Goal: Information Seeking & Learning: Find contact information

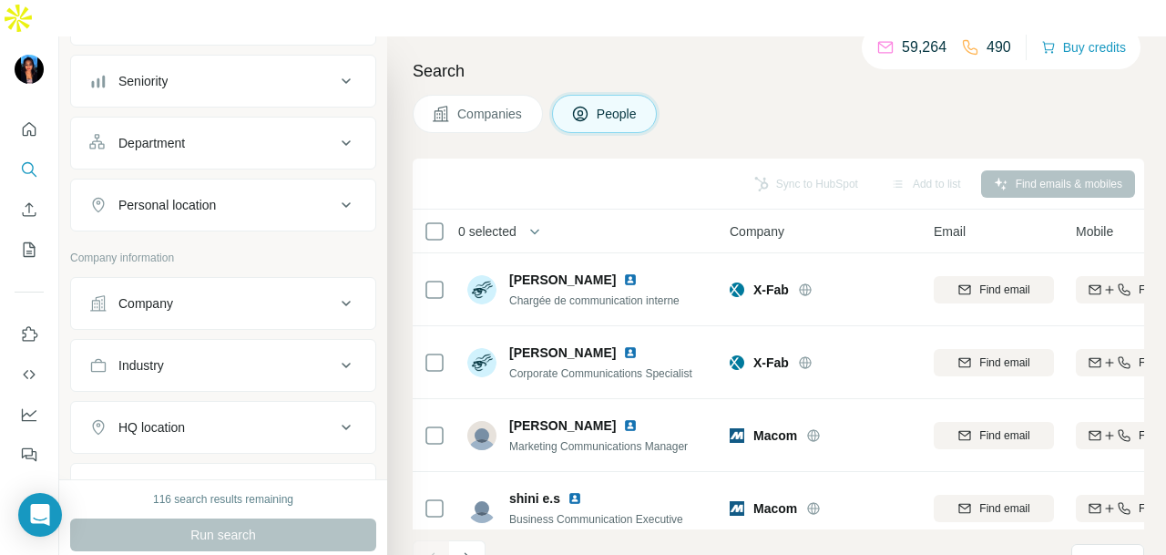
scroll to position [90, 0]
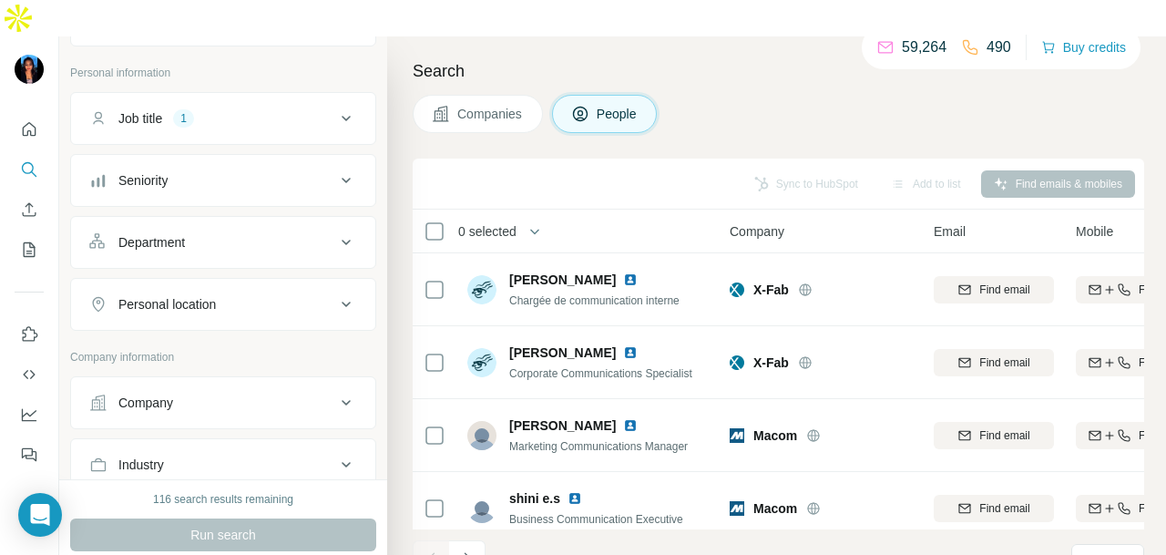
click at [272, 283] on button "Personal location" at bounding box center [223, 305] width 304 height 44
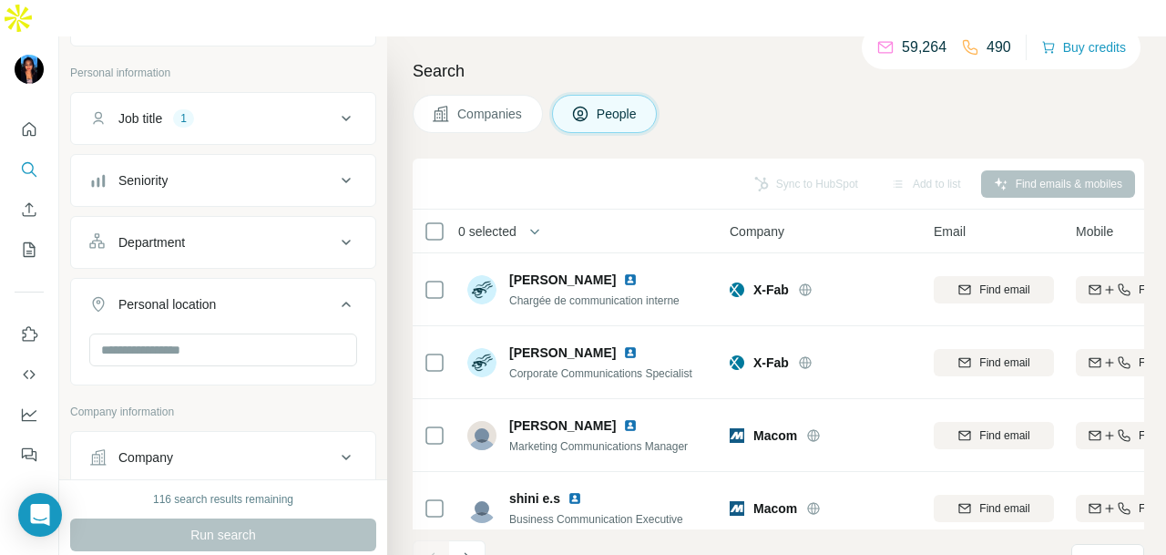
click at [228, 286] on button "Personal location" at bounding box center [223, 308] width 304 height 51
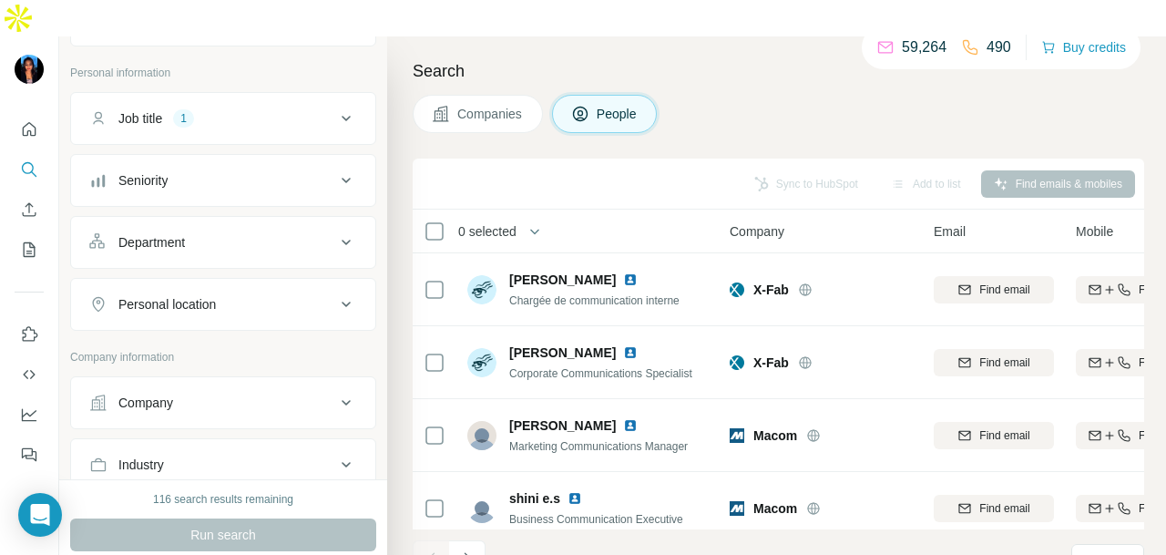
click at [247, 349] on p "Company information" at bounding box center [223, 357] width 306 height 16
click at [252, 295] on div "Personal location" at bounding box center [212, 304] width 246 height 18
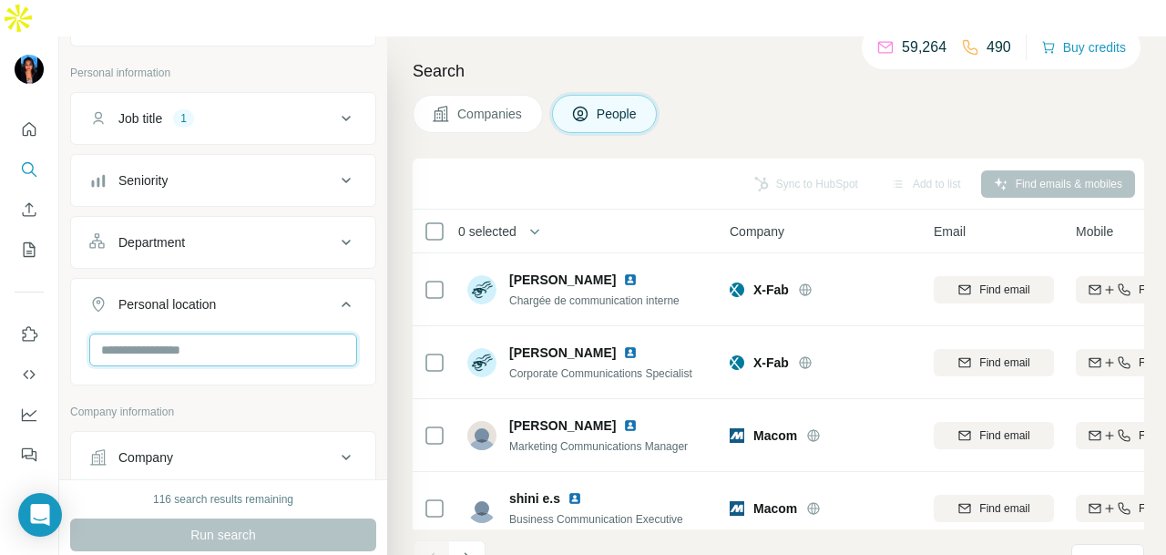
drag, startPoint x: 269, startPoint y: 313, endPoint x: 308, endPoint y: 291, distance: 44.9
click at [290, 334] on input "text" at bounding box center [223, 350] width 268 height 33
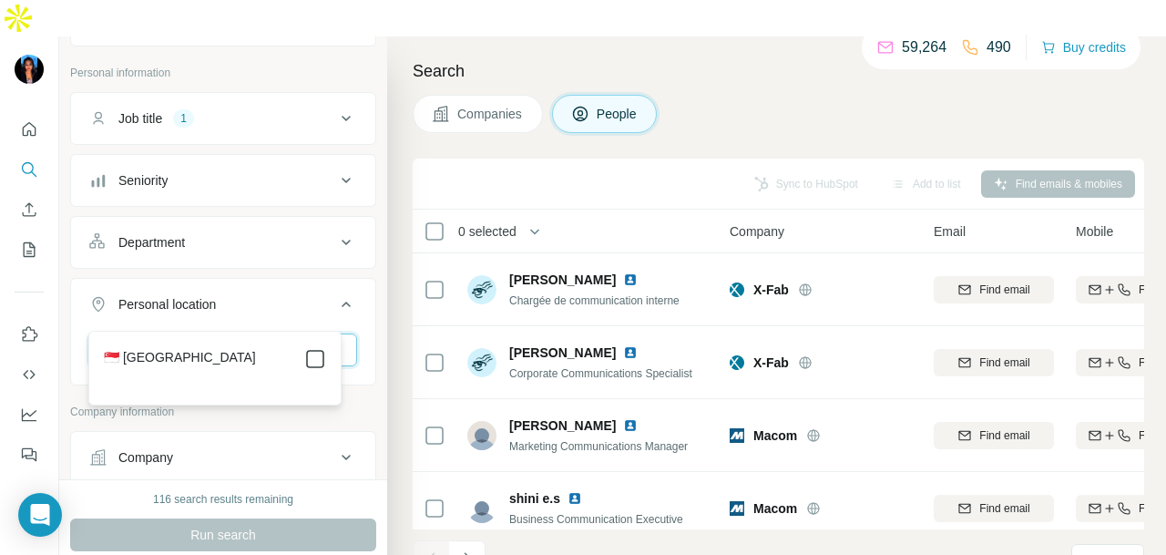
type input "*********"
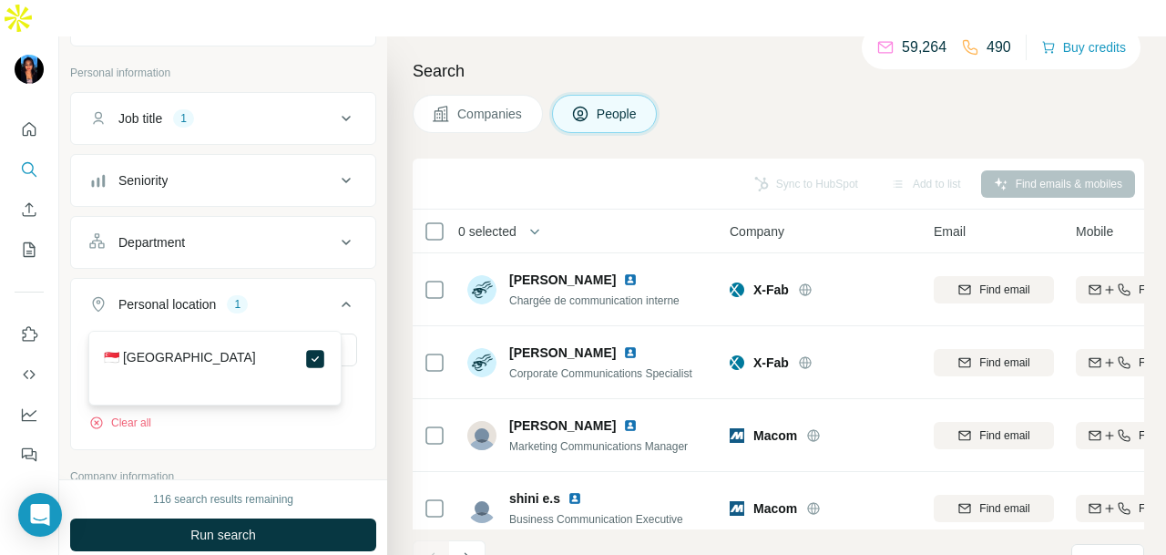
click at [277, 233] on div "Department" at bounding box center [212, 242] width 246 height 18
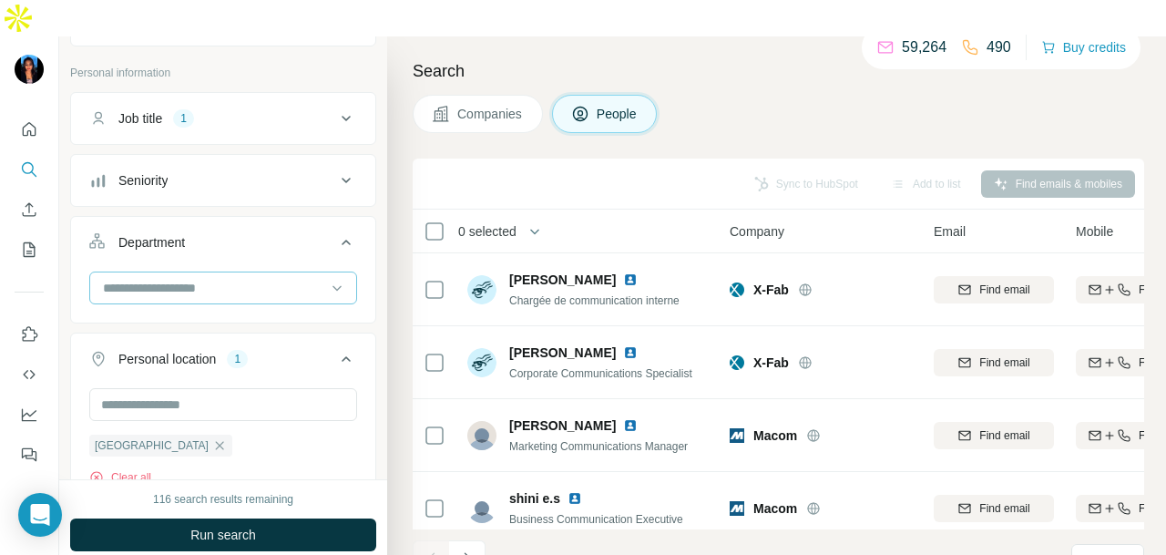
click at [264, 278] on input at bounding box center [213, 288] width 225 height 20
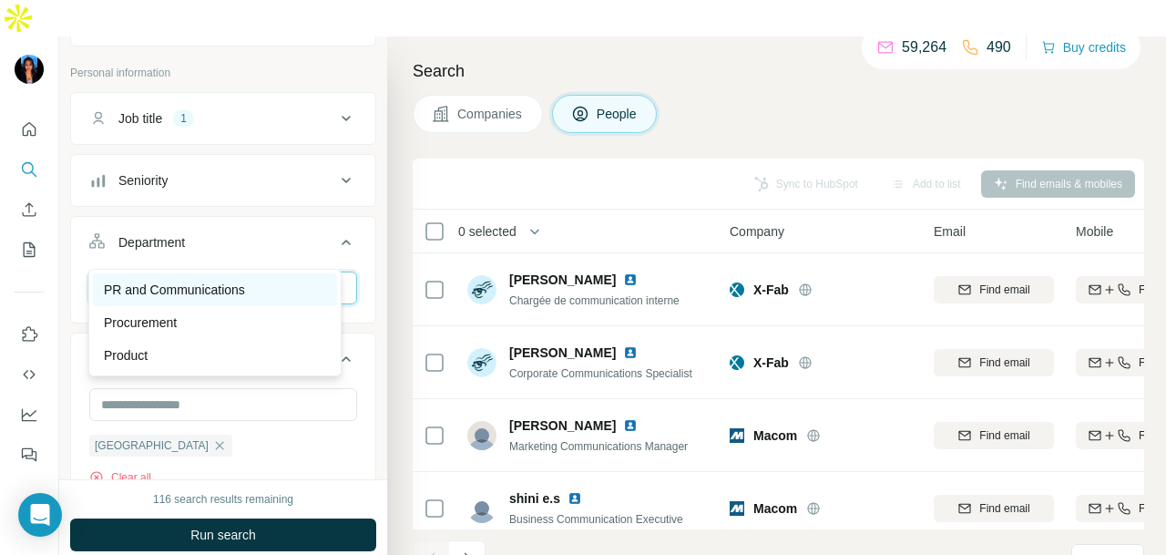
type input "**"
drag, startPoint x: 261, startPoint y: 286, endPoint x: 321, endPoint y: 548, distance: 268.4
click at [261, 287] on div "PR and Communications" at bounding box center [215, 290] width 222 height 18
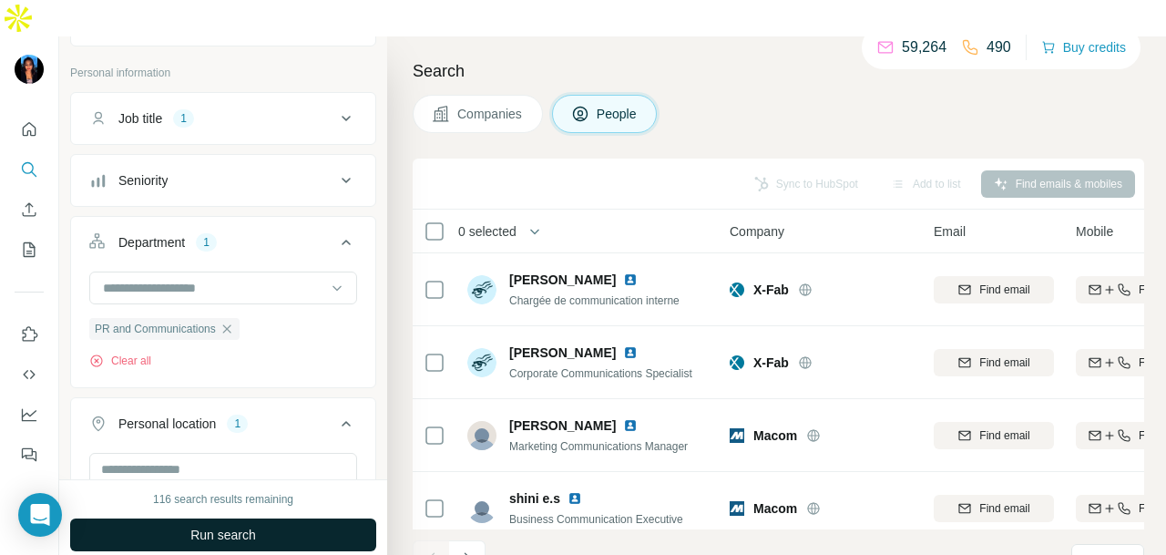
click at [289, 519] on button "Run search" at bounding box center [223, 535] width 306 height 33
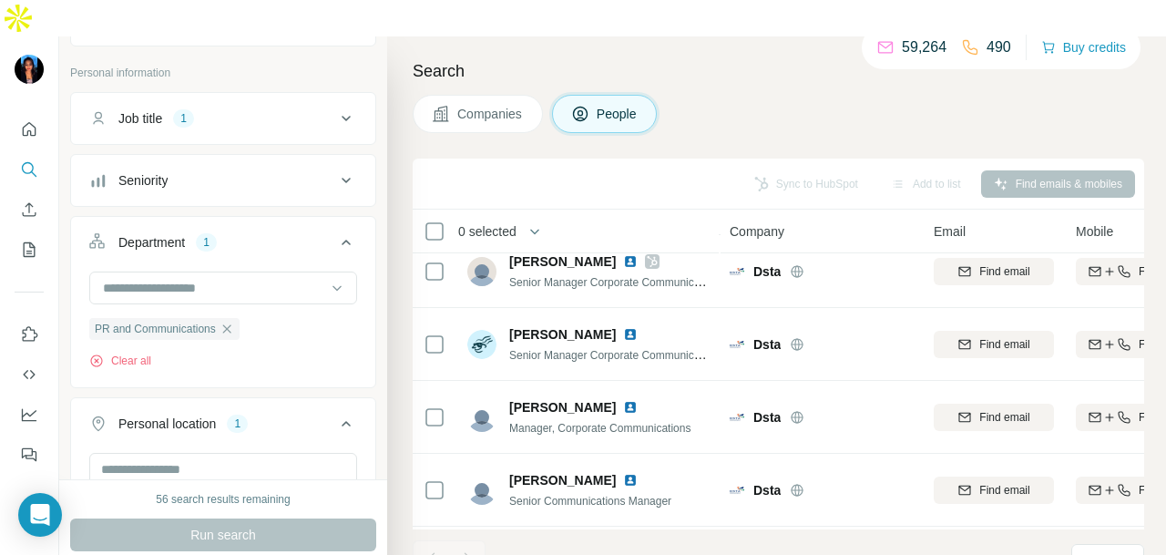
scroll to position [3281, 0]
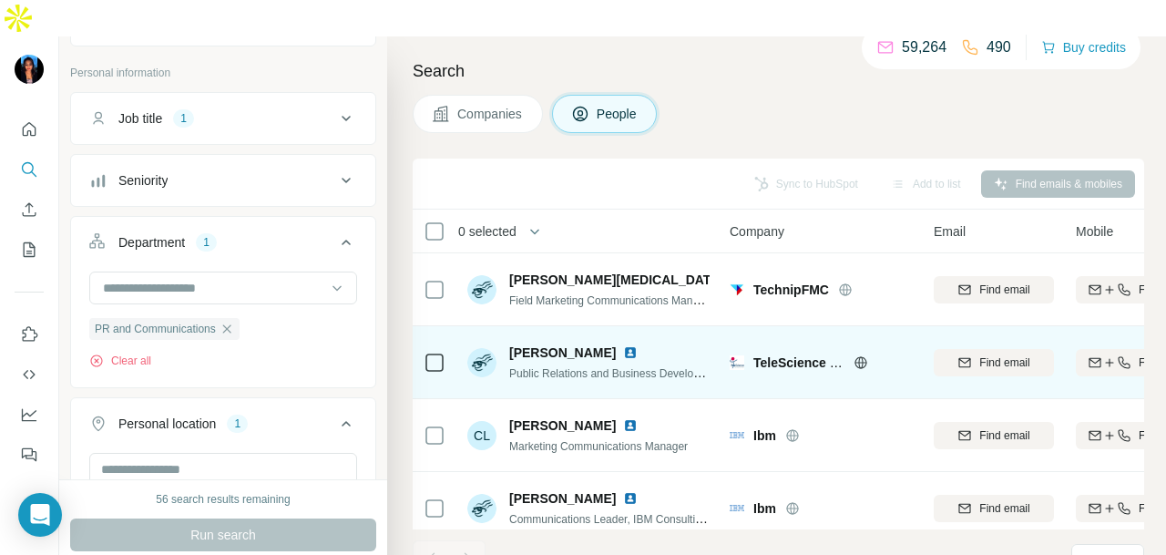
click at [623, 345] on img at bounding box center [630, 352] width 15 height 15
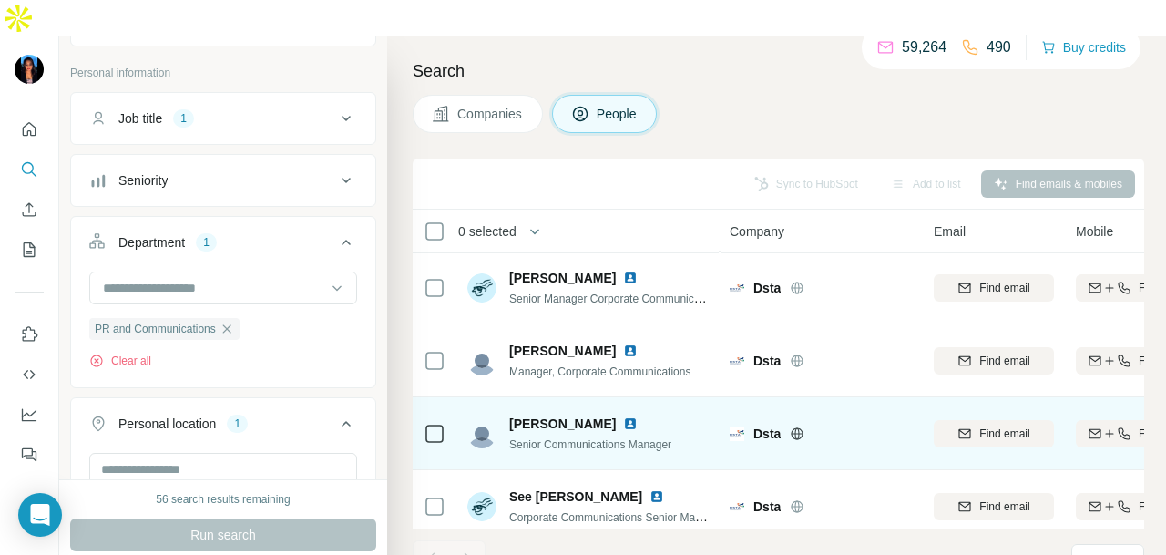
scroll to position [3246, 0]
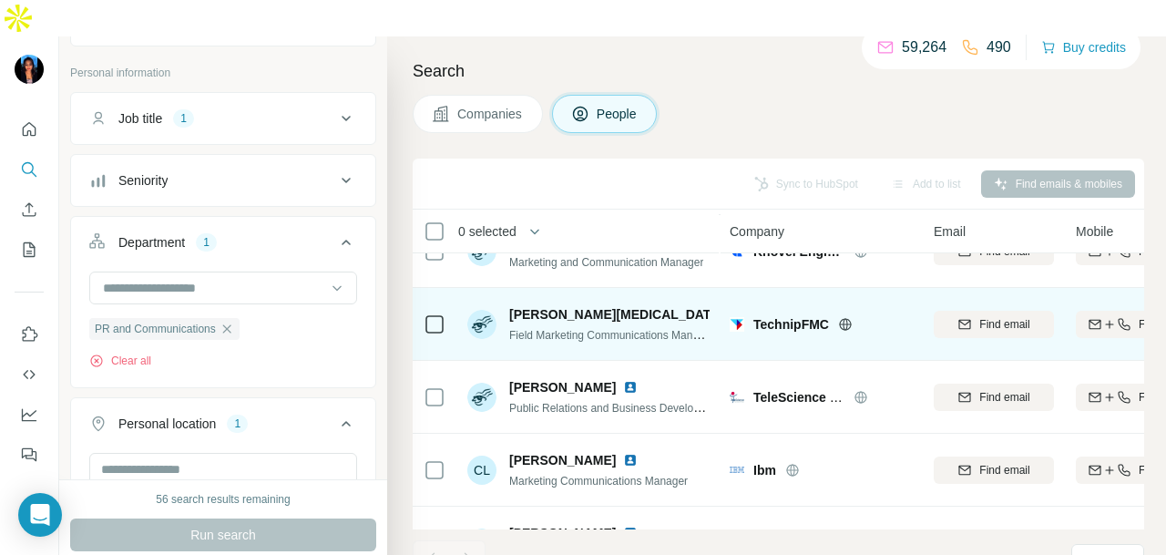
click at [731, 307] on img at bounding box center [738, 314] width 15 height 15
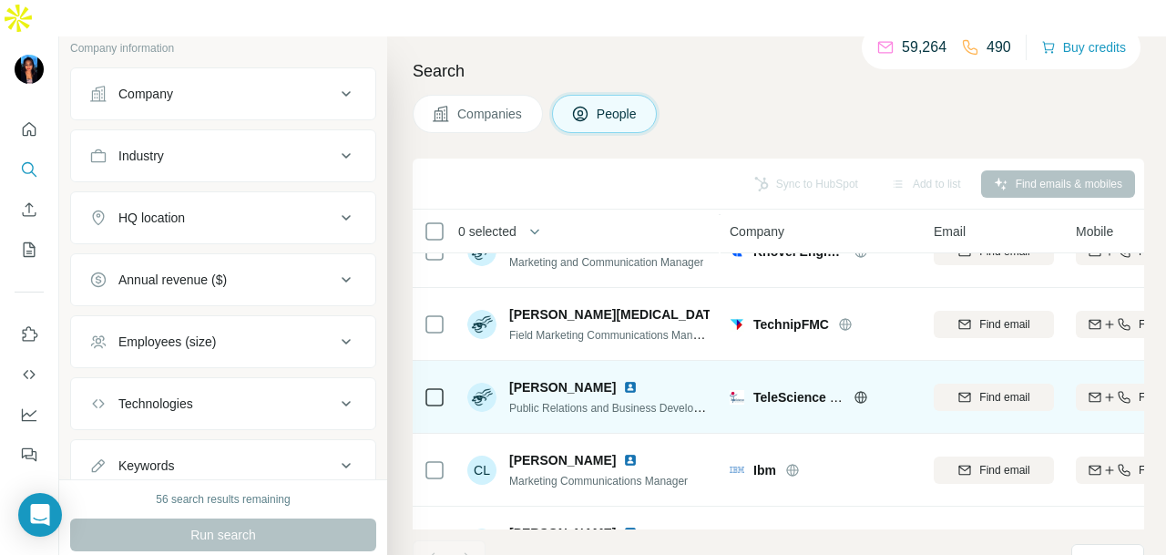
scroll to position [3519, 0]
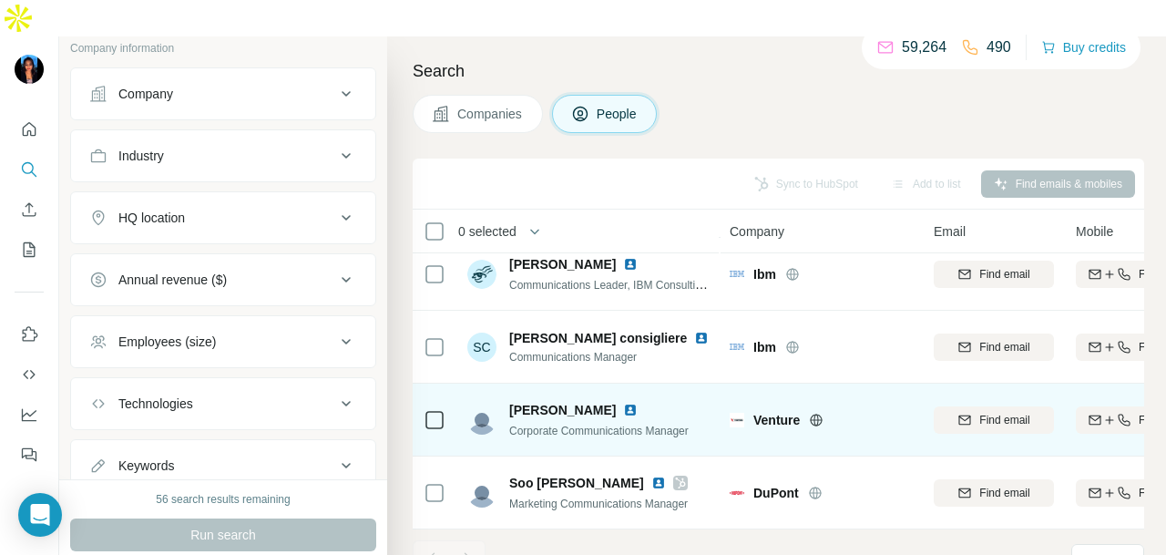
click at [623, 403] on img at bounding box center [630, 410] width 15 height 15
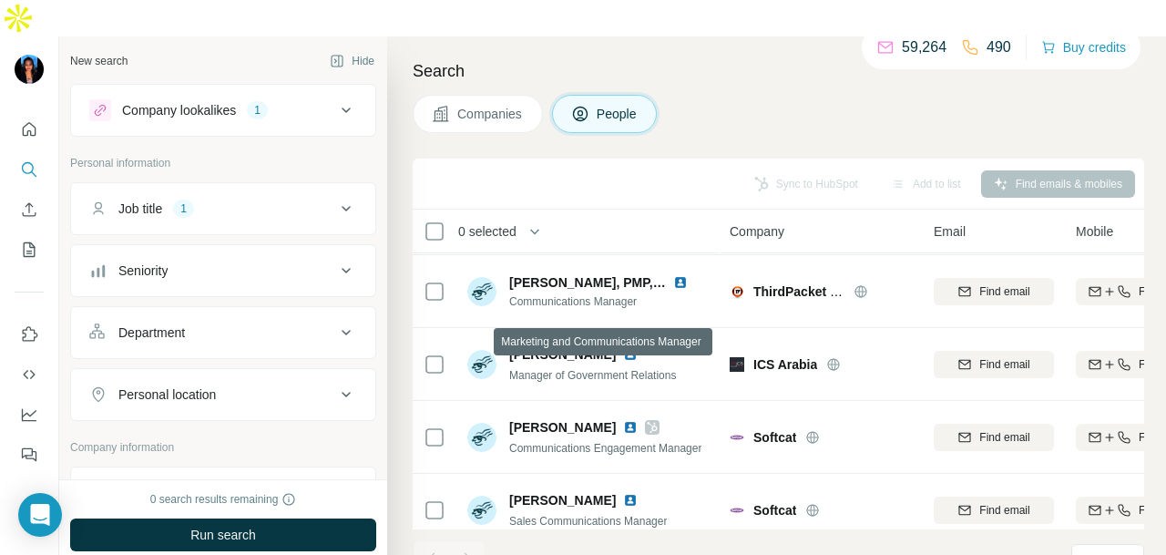
scroll to position [365, 0]
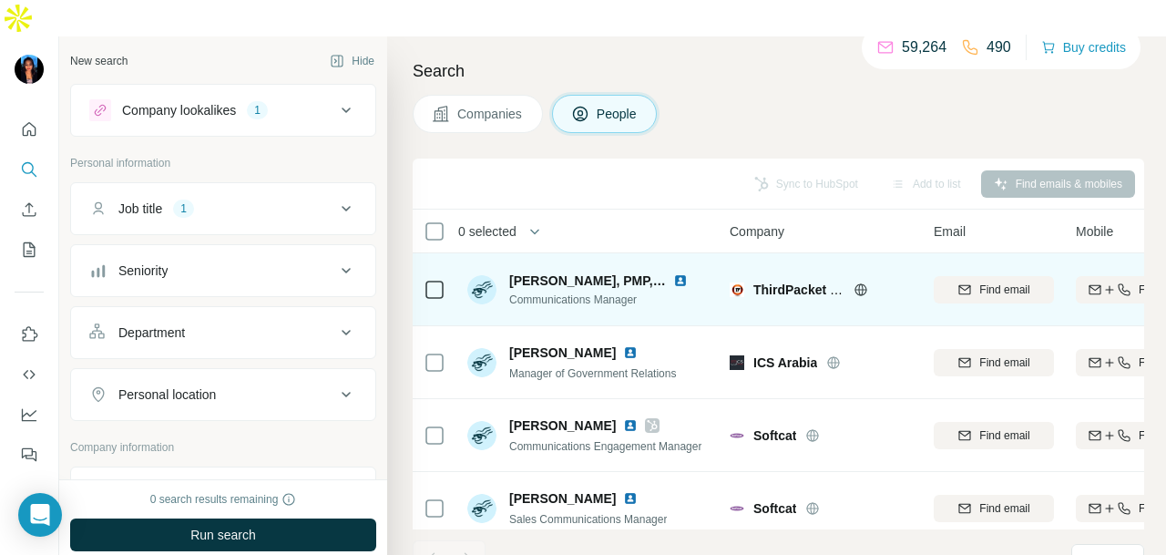
click at [675, 273] on img at bounding box center [680, 280] width 15 height 15
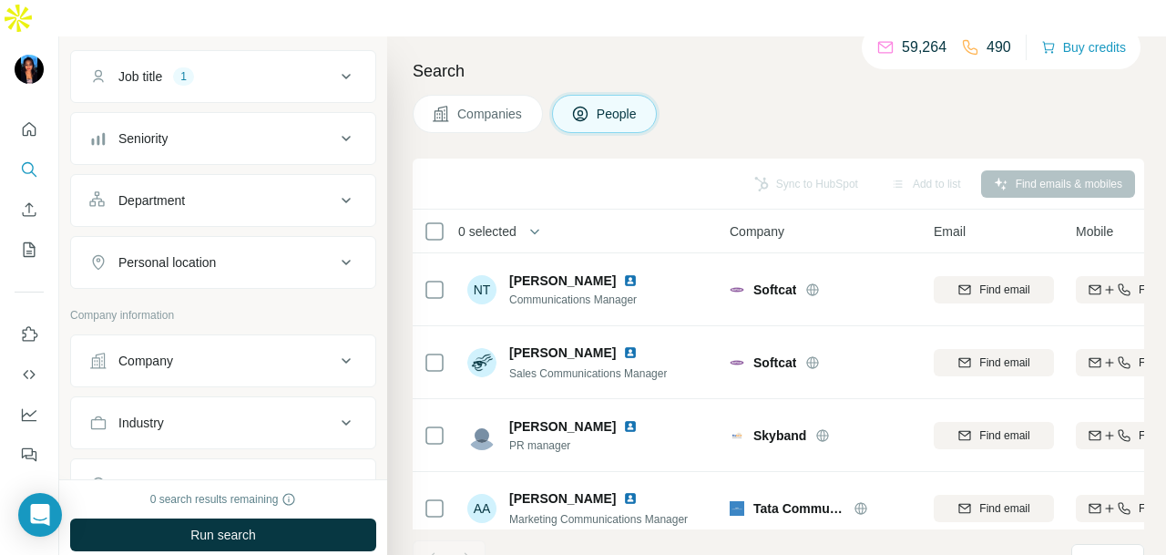
scroll to position [91, 0]
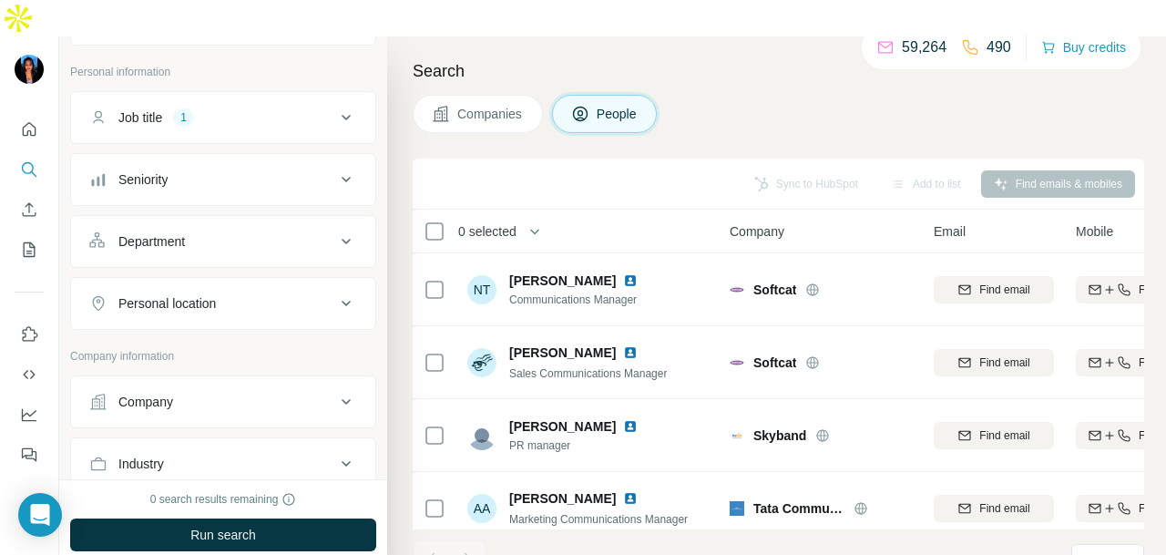
click at [268, 282] on button "Personal location" at bounding box center [223, 304] width 304 height 44
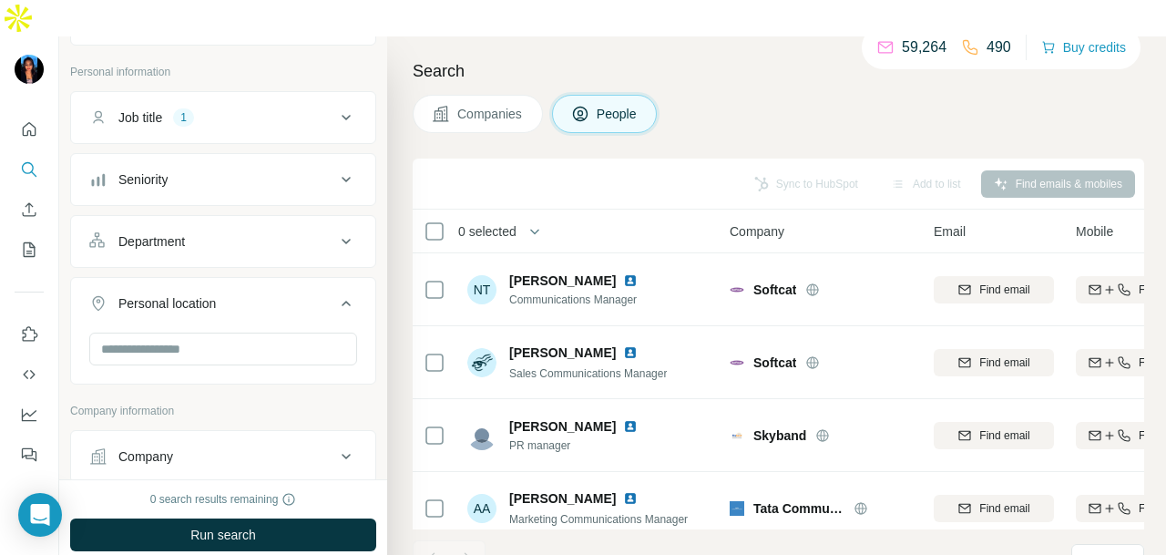
click at [246, 294] on div "Personal location" at bounding box center [212, 303] width 246 height 18
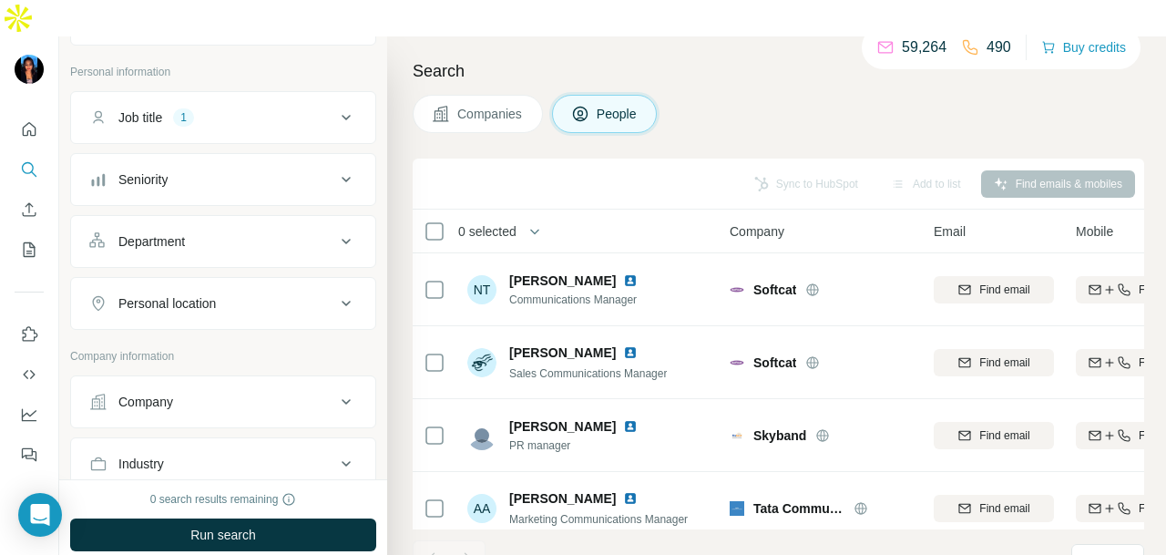
click at [246, 294] on div "Personal location" at bounding box center [212, 303] width 246 height 18
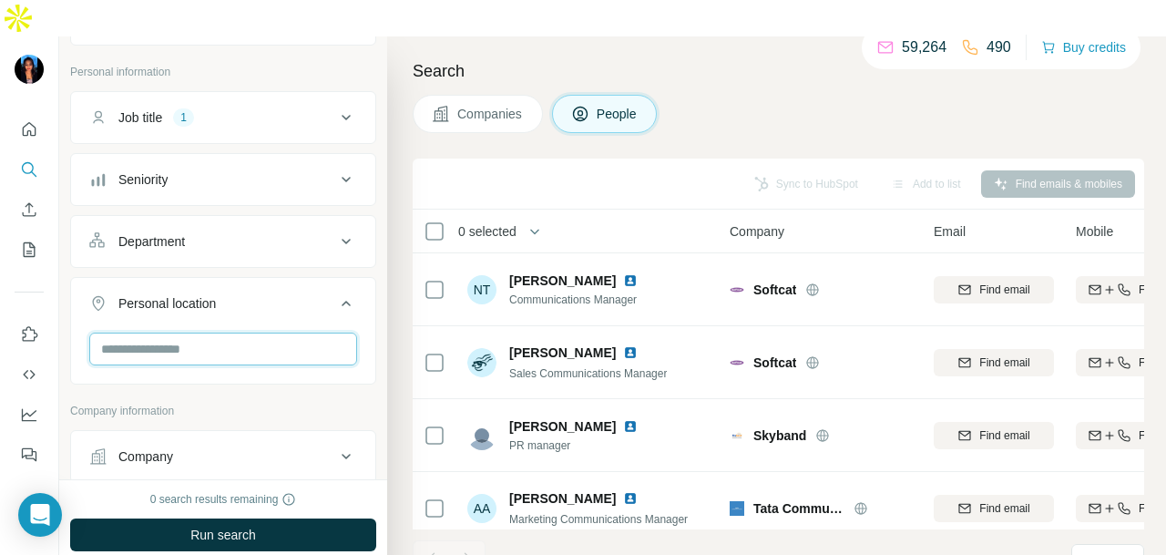
click at [236, 333] on input "text" at bounding box center [223, 349] width 268 height 33
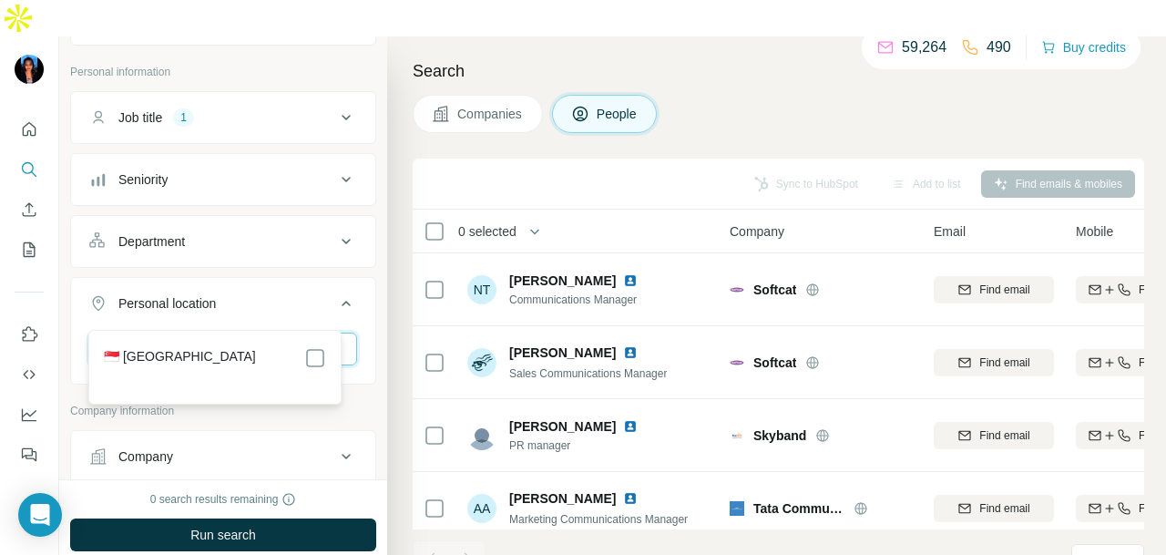
type input "****"
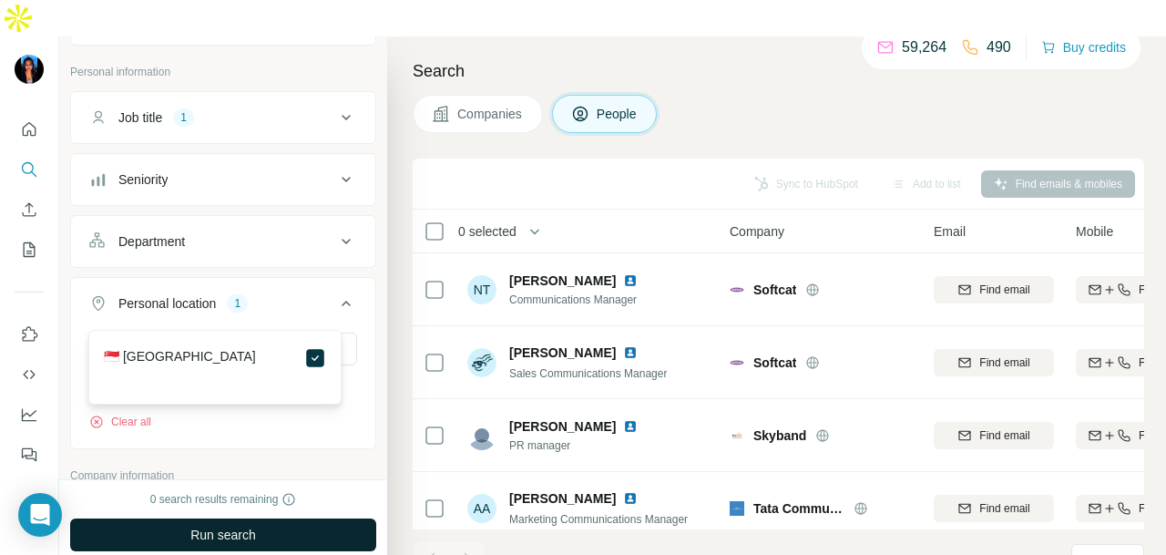
click at [314, 519] on button "Run search" at bounding box center [223, 535] width 306 height 33
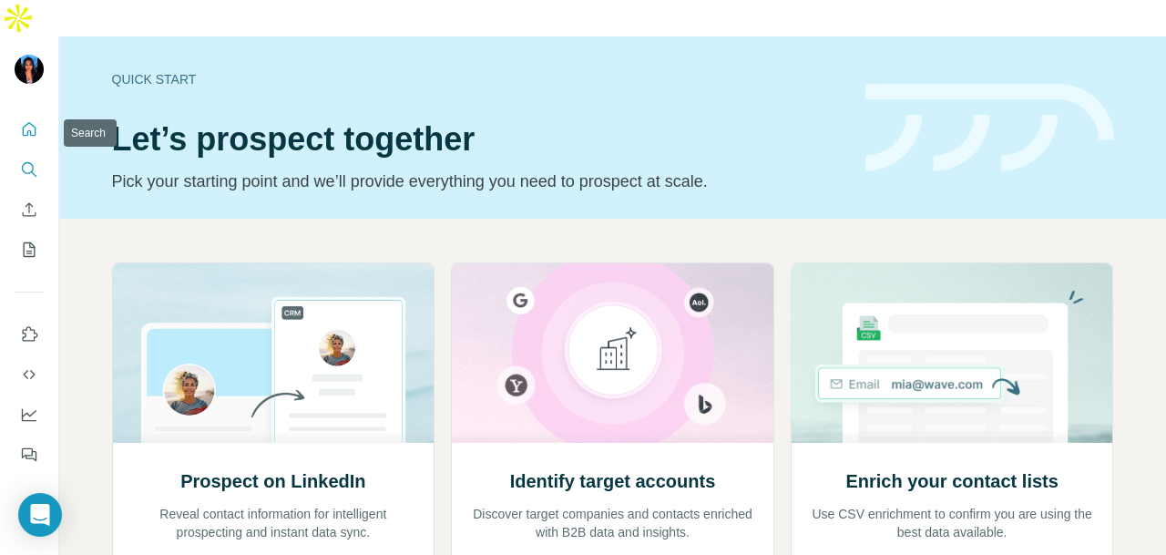
click at [36, 160] on icon "Search" at bounding box center [29, 169] width 18 height 18
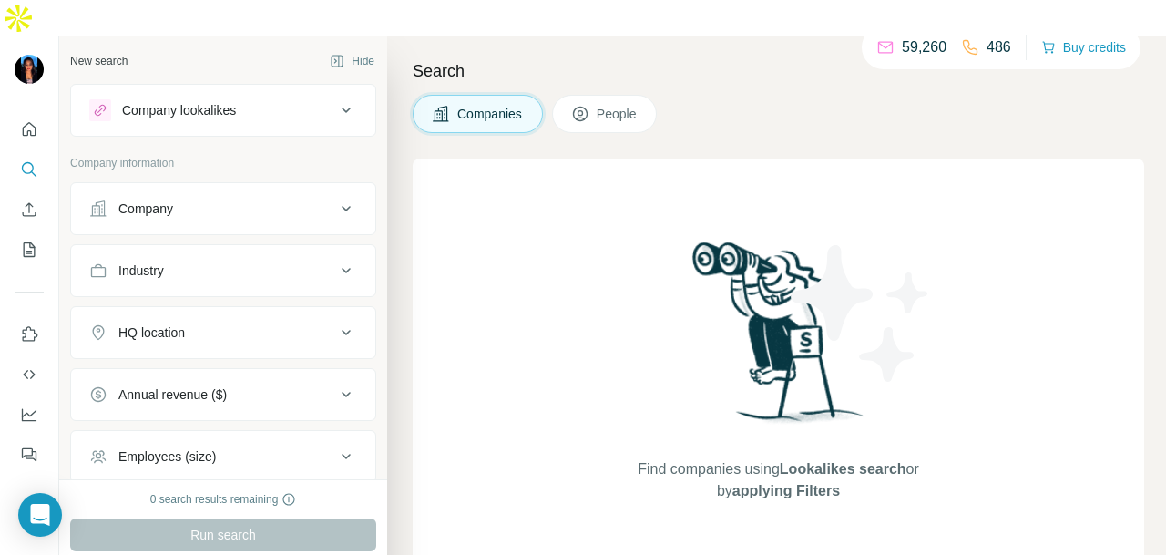
click at [273, 249] on button "Industry" at bounding box center [223, 271] width 304 height 44
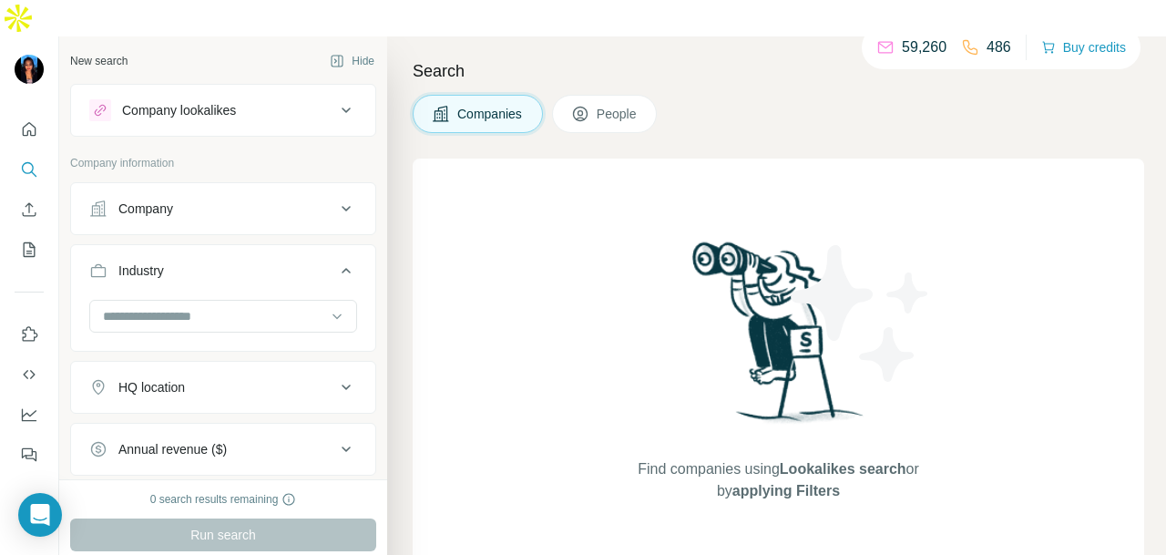
click at [625, 105] on span "People" at bounding box center [618, 114] width 42 height 18
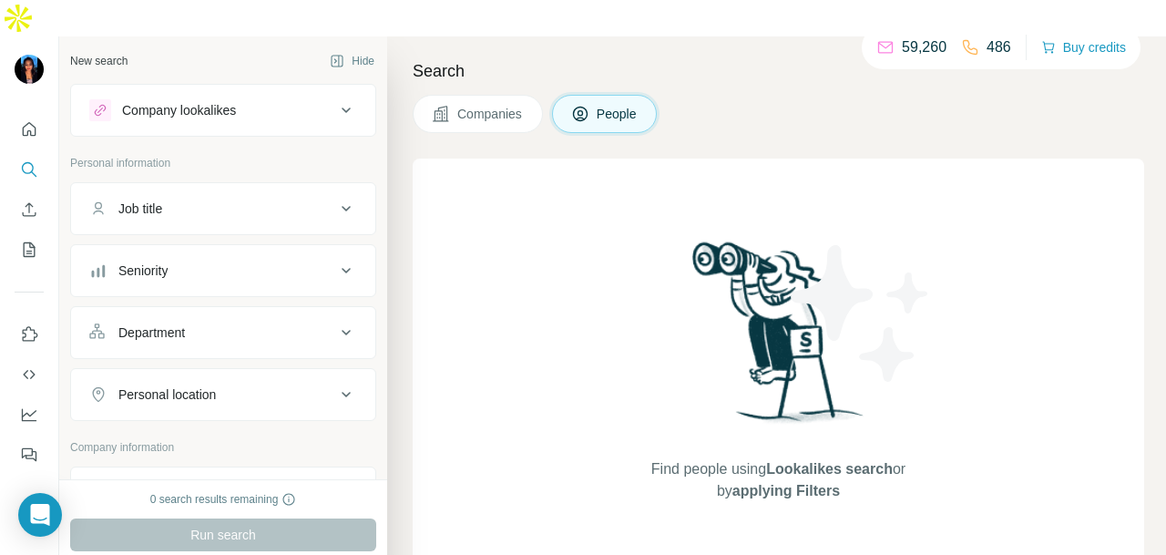
click at [279, 324] on div "Department" at bounding box center [212, 333] width 246 height 18
click at [237, 363] on div at bounding box center [213, 378] width 225 height 31
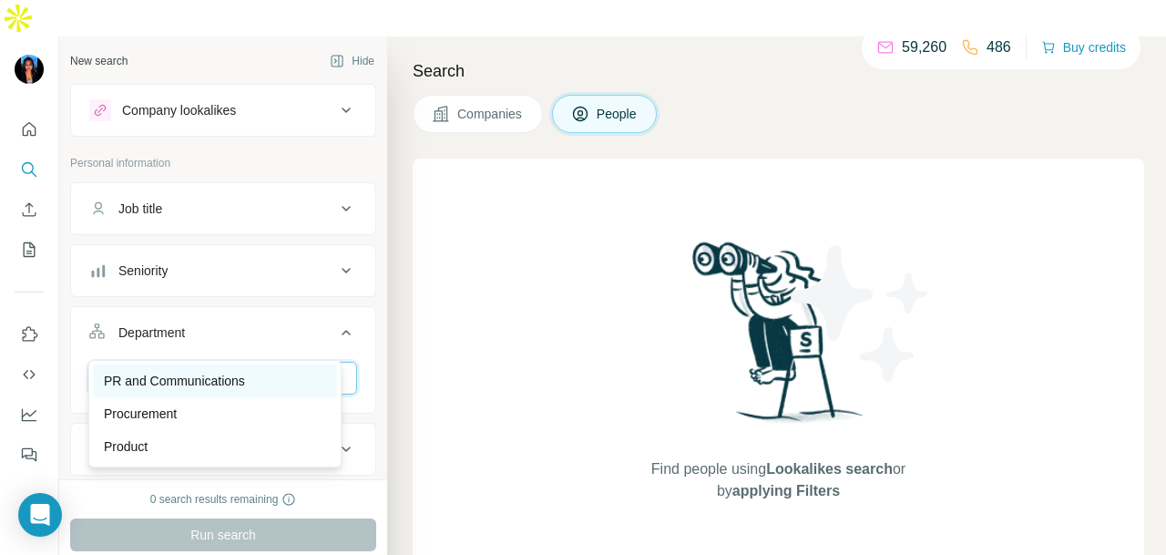
type input "**"
click at [267, 376] on div "PR and Communications" at bounding box center [215, 381] width 222 height 18
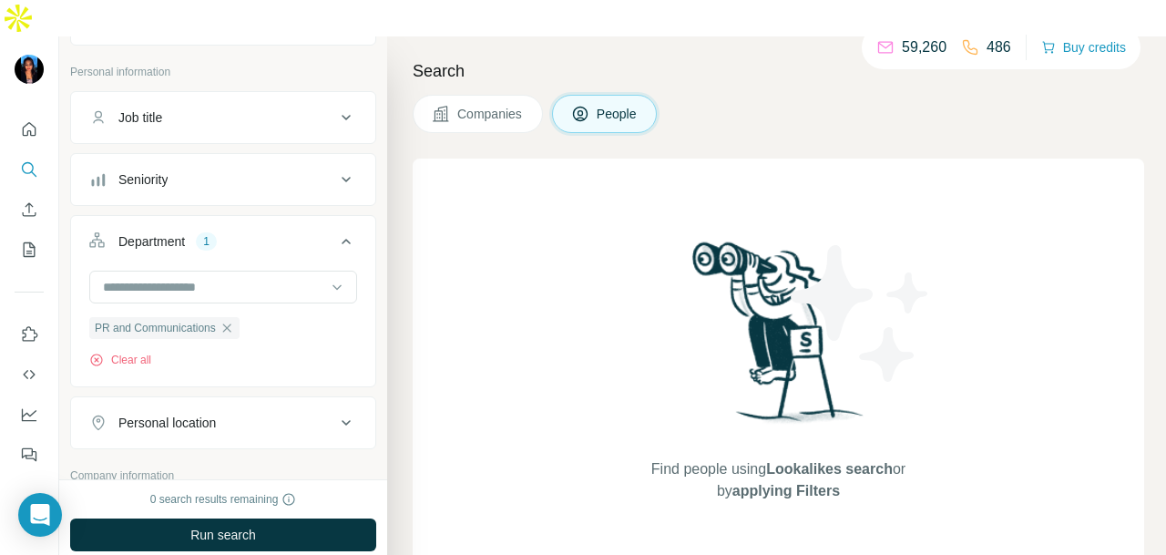
scroll to position [273, 0]
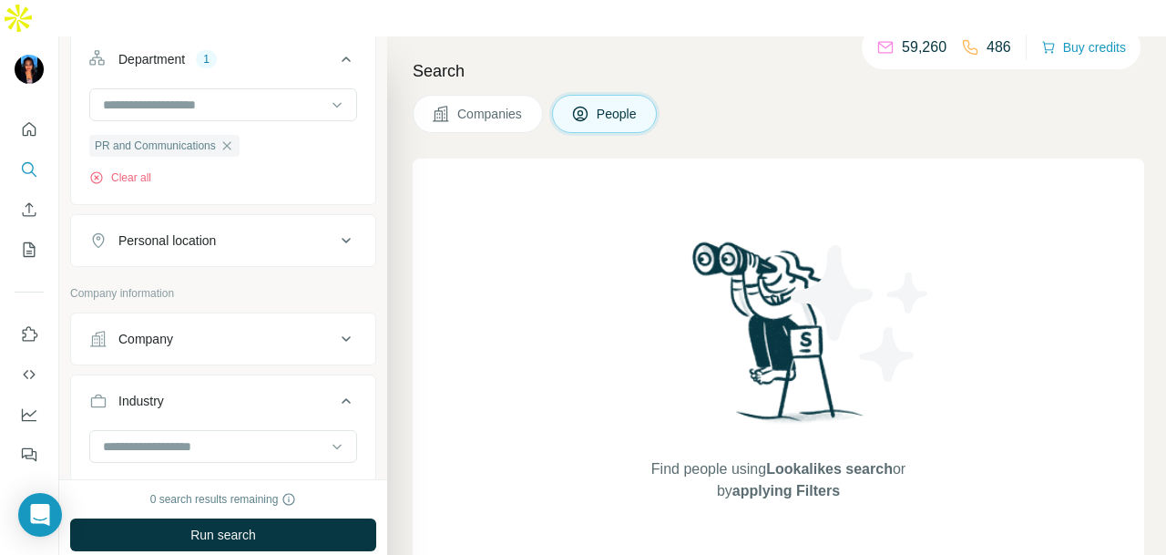
drag, startPoint x: 230, startPoint y: 196, endPoint x: 206, endPoint y: 288, distance: 95.0
click at [228, 231] on div "Personal location" at bounding box center [212, 240] width 246 height 18
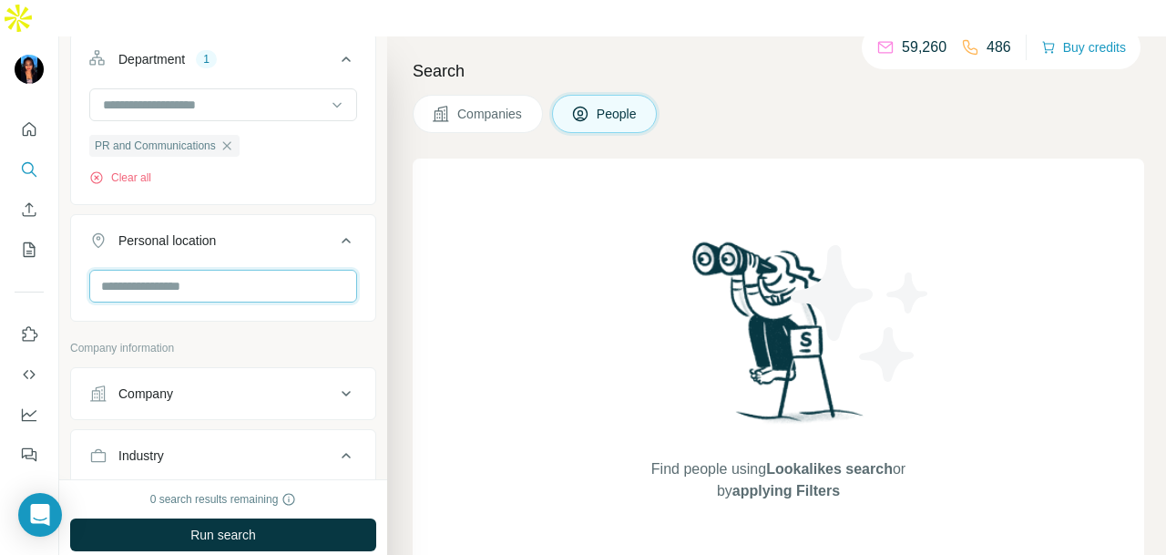
click at [212, 270] on input "text" at bounding box center [223, 286] width 268 height 33
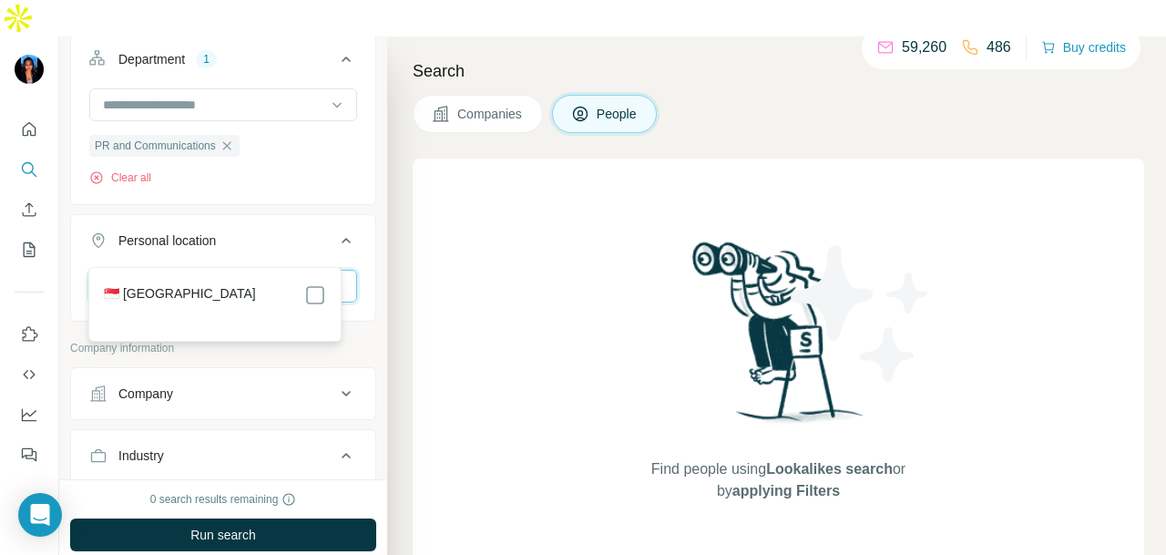
type input "*****"
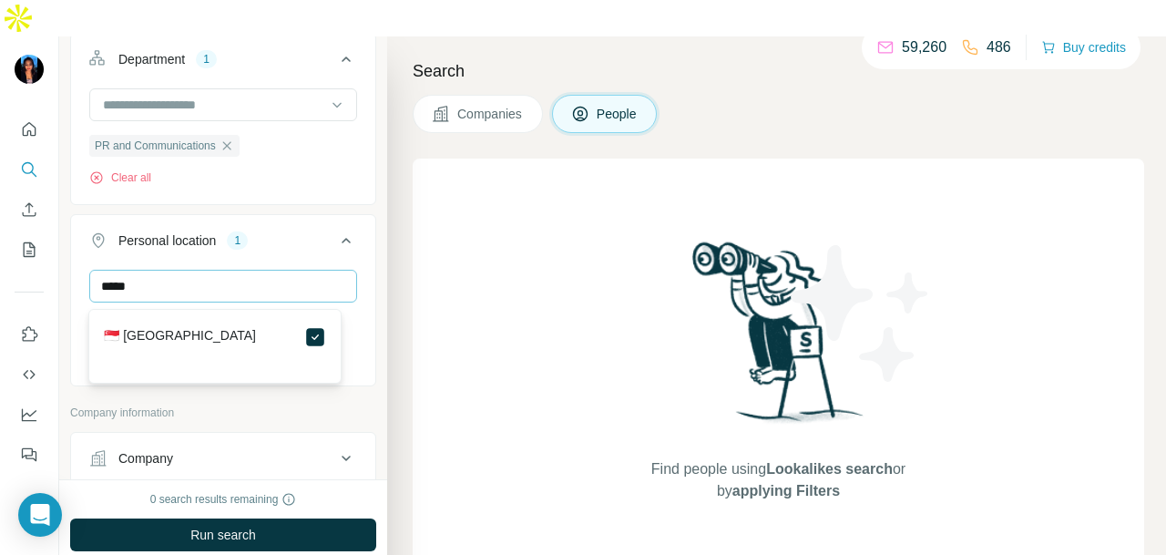
scroll to position [182, 0]
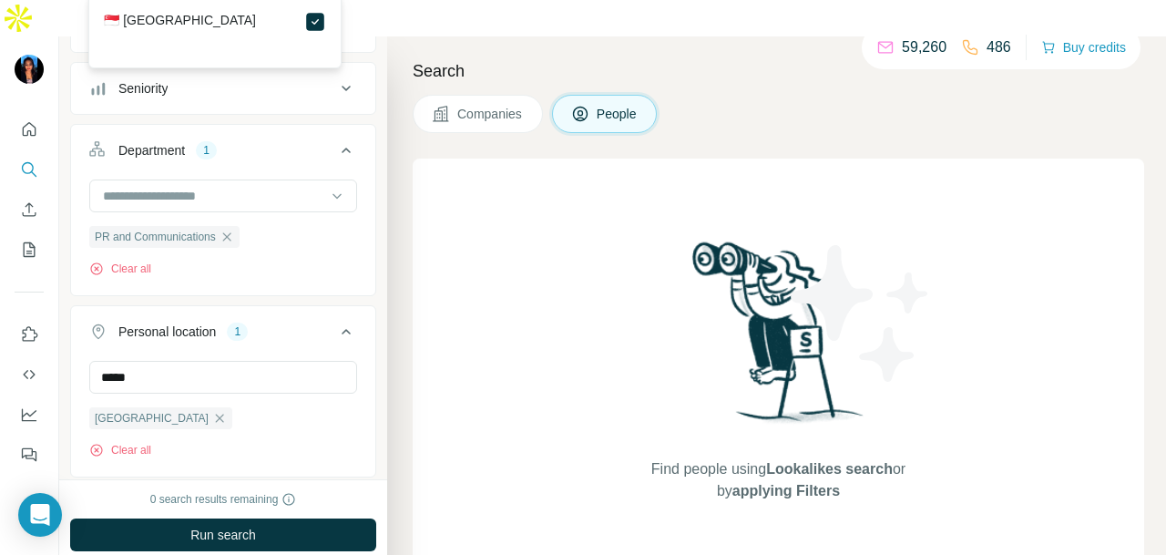
scroll to position [547, 0]
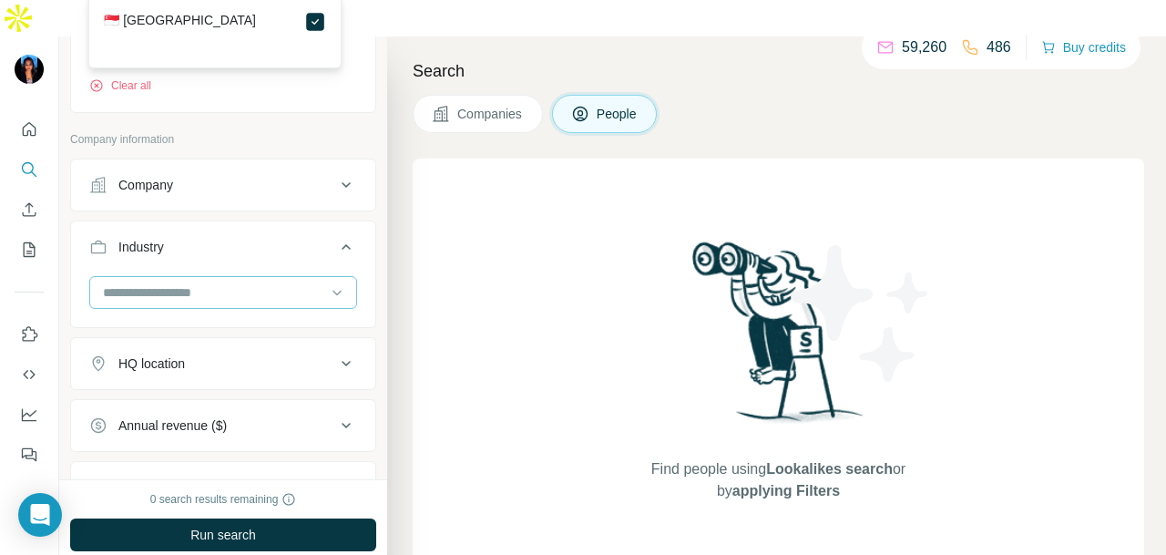
click at [270, 283] on input at bounding box center [213, 293] width 225 height 20
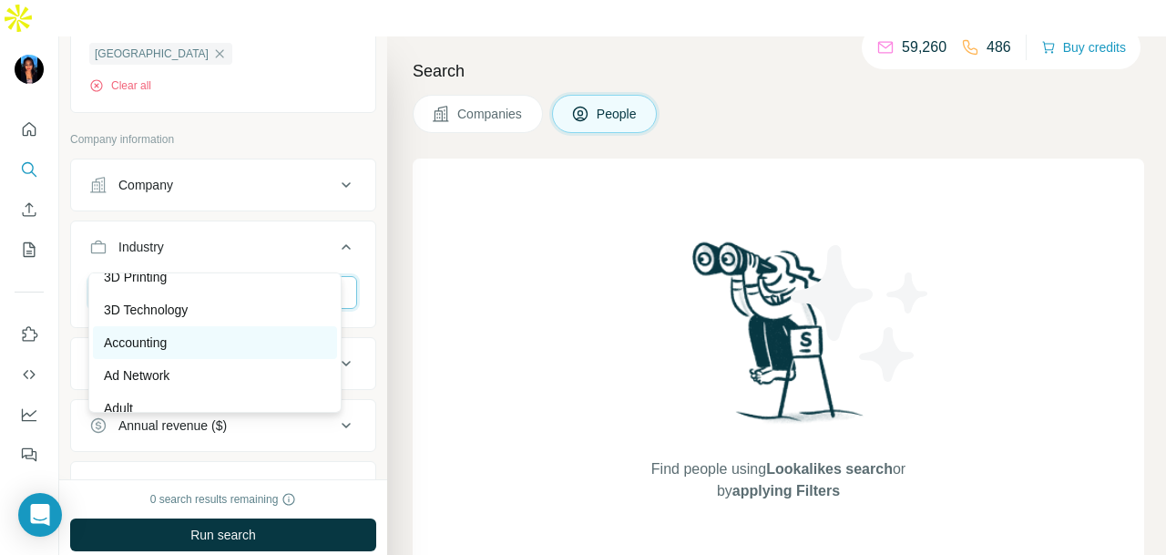
scroll to position [0, 0]
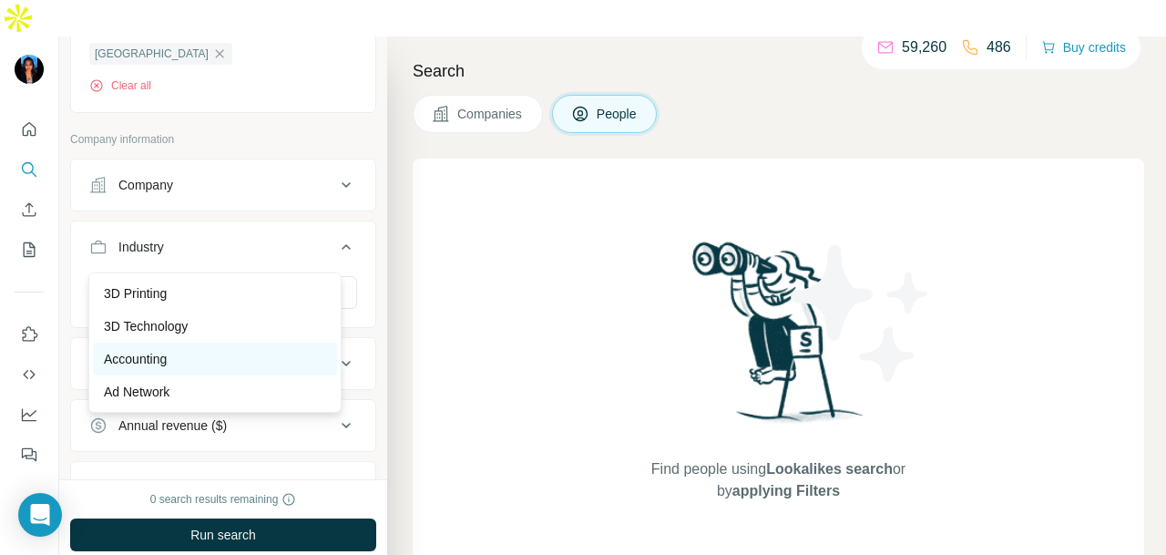
click at [219, 362] on div "Accounting" at bounding box center [215, 359] width 222 height 18
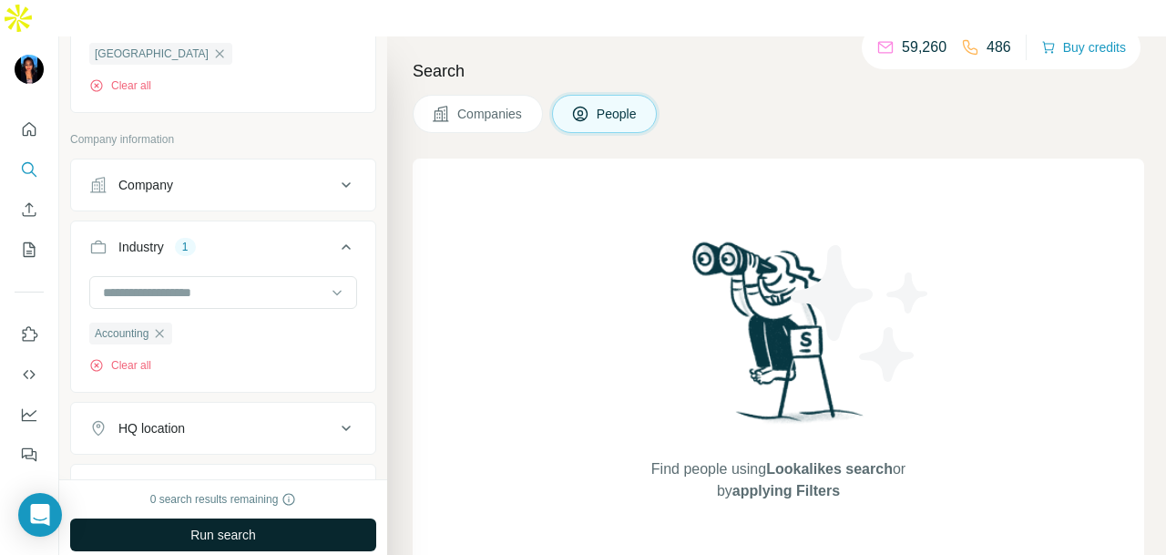
click at [263, 519] on button "Run search" at bounding box center [223, 535] width 306 height 33
click at [247, 526] on span "Run search" at bounding box center [223, 535] width 66 height 18
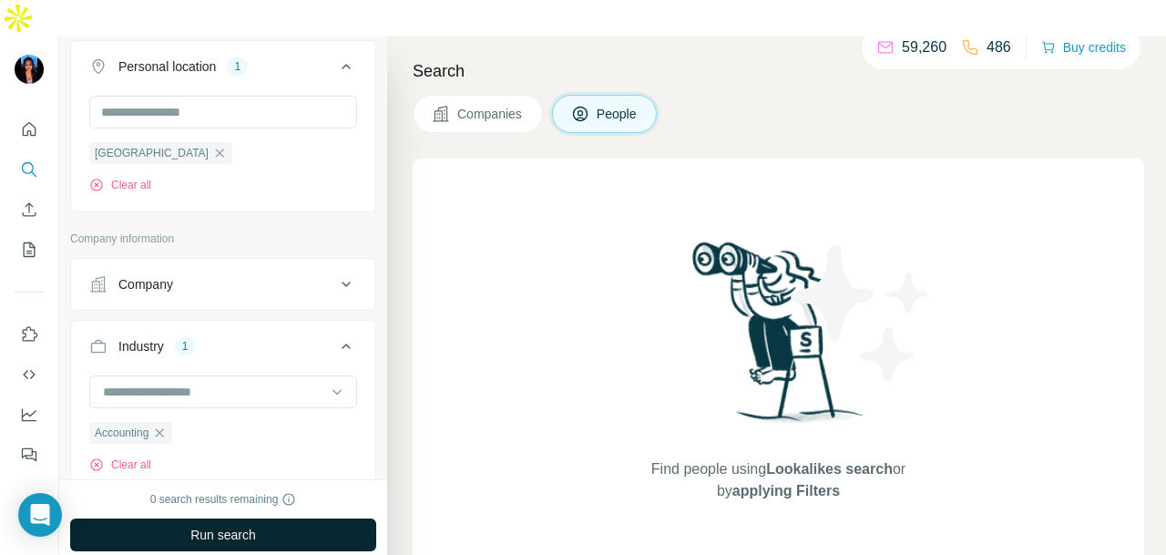
scroll to position [539, 0]
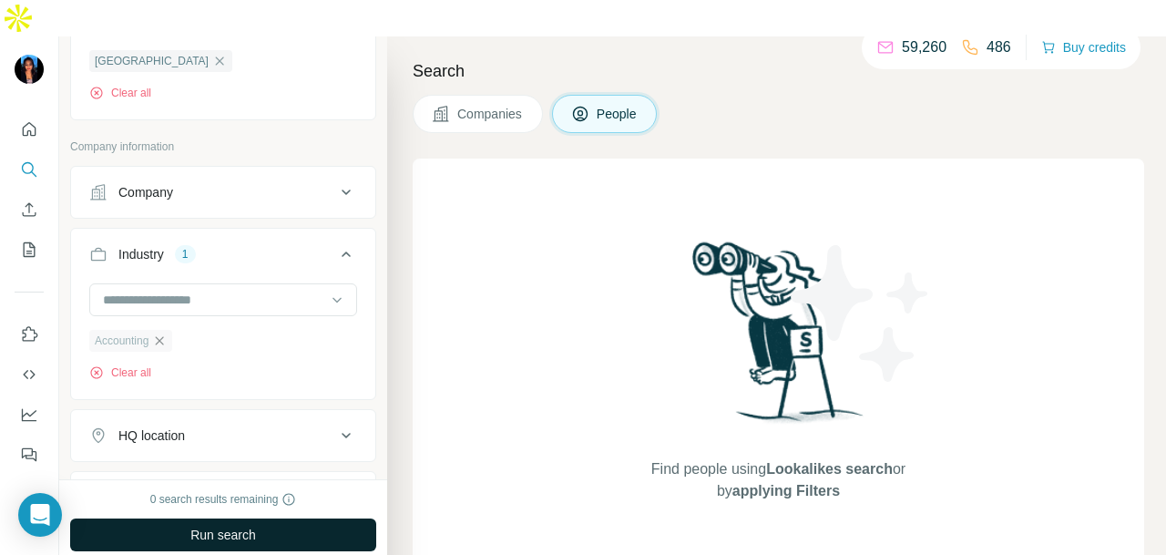
click at [166, 334] on icon "button" at bounding box center [159, 341] width 15 height 15
click at [271, 519] on button "Run search" at bounding box center [223, 535] width 306 height 33
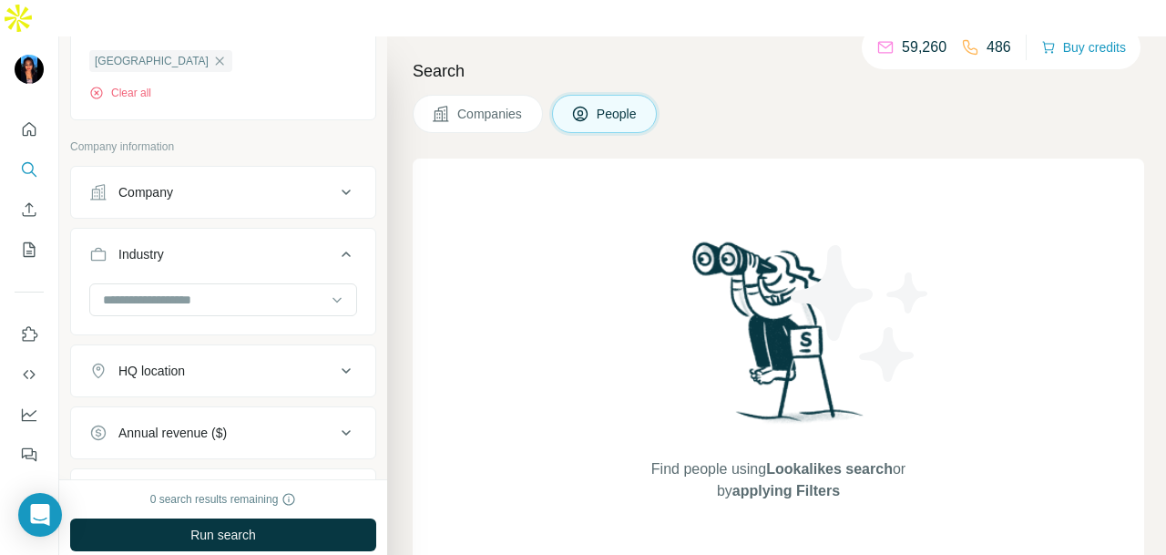
click at [268, 362] on div "HQ location" at bounding box center [212, 371] width 246 height 18
